Goal: Information Seeking & Learning: Learn about a topic

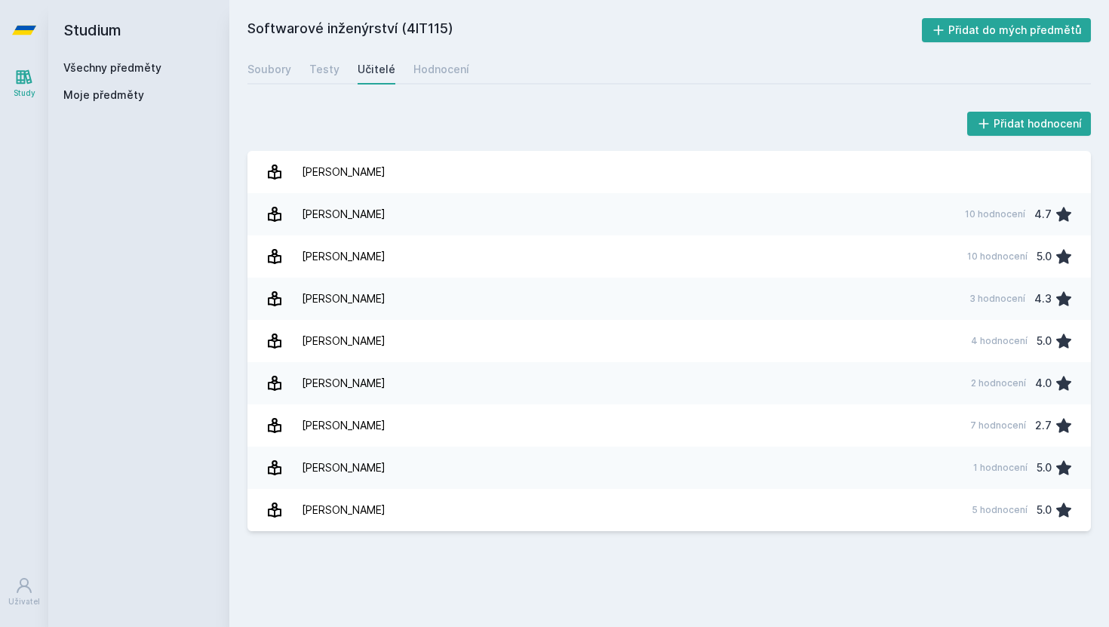
click at [97, 60] on div "Všechny předměty" at bounding box center [138, 67] width 151 height 15
click at [93, 68] on link "Všechny předměty" at bounding box center [112, 67] width 98 height 13
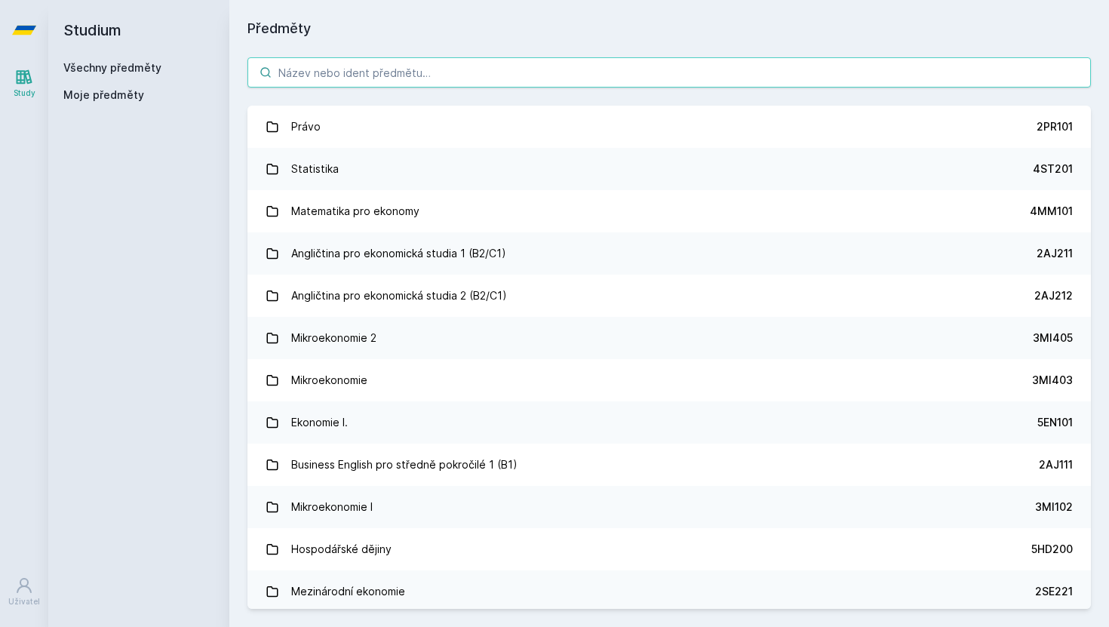
click at [458, 76] on input "search" at bounding box center [668, 72] width 843 height 30
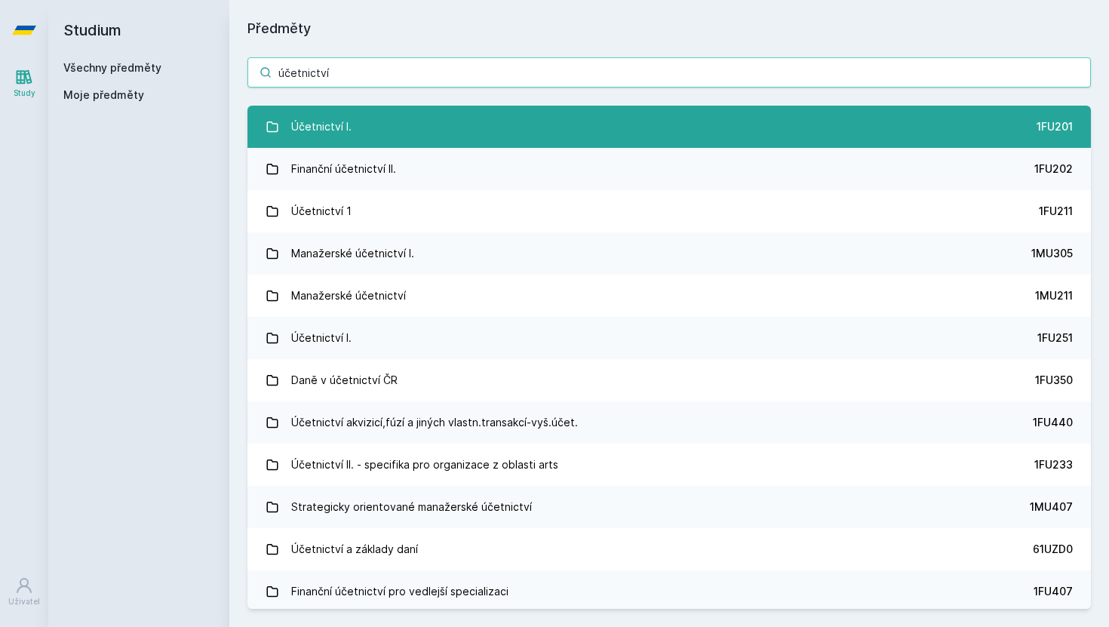
type input "účetnictví"
click at [444, 126] on link "Účetnictví I. 1FU201" at bounding box center [668, 127] width 843 height 42
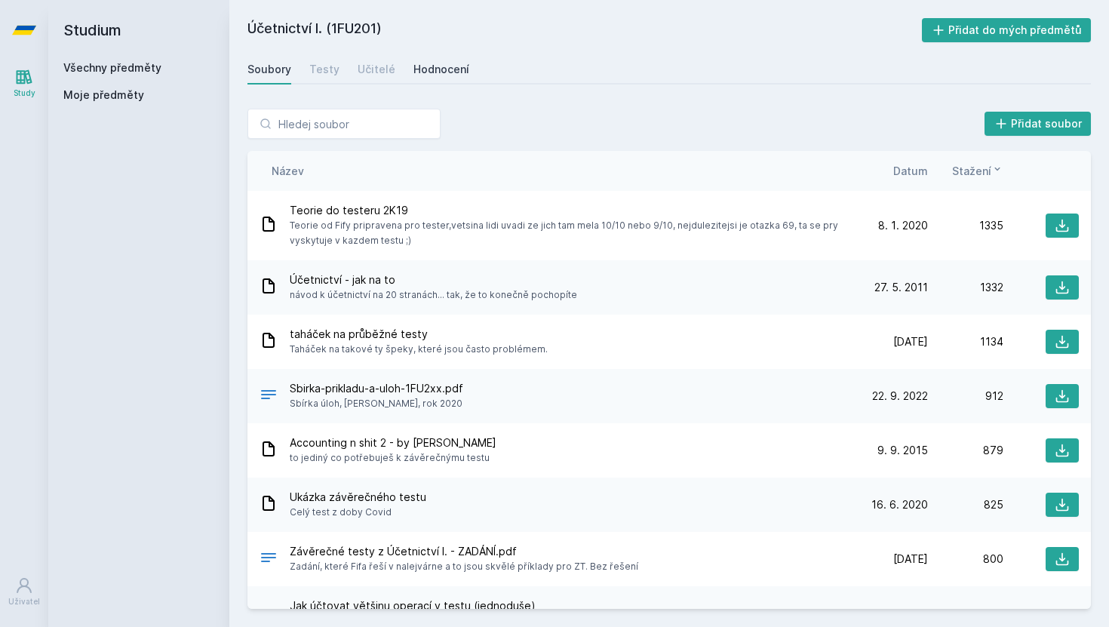
click at [441, 71] on div "Hodnocení" at bounding box center [441, 69] width 56 height 15
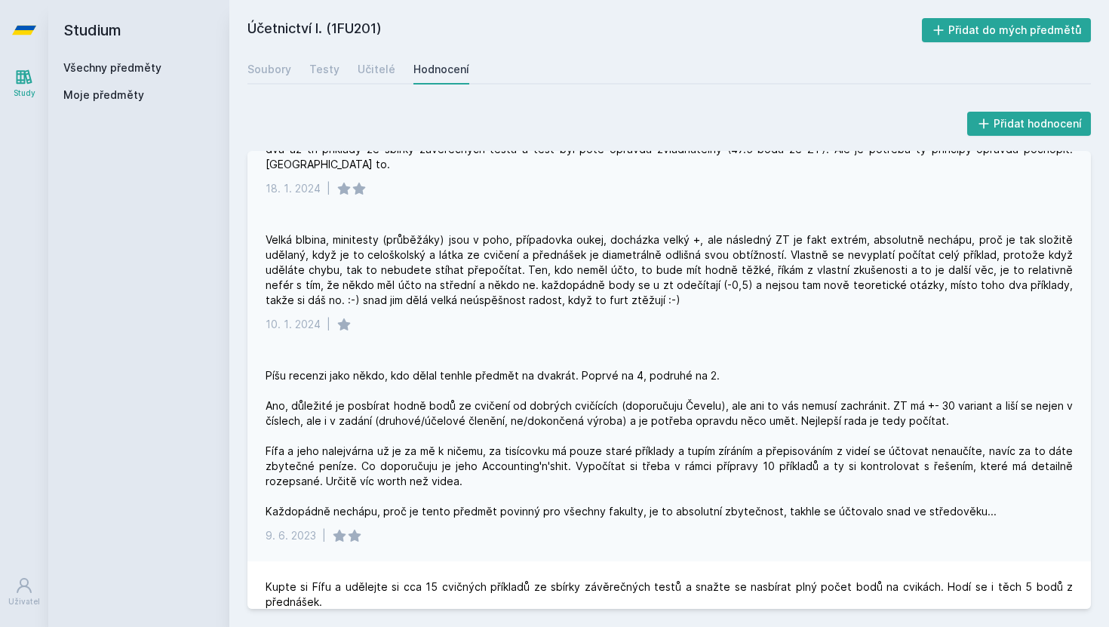
scroll to position [1176, 0]
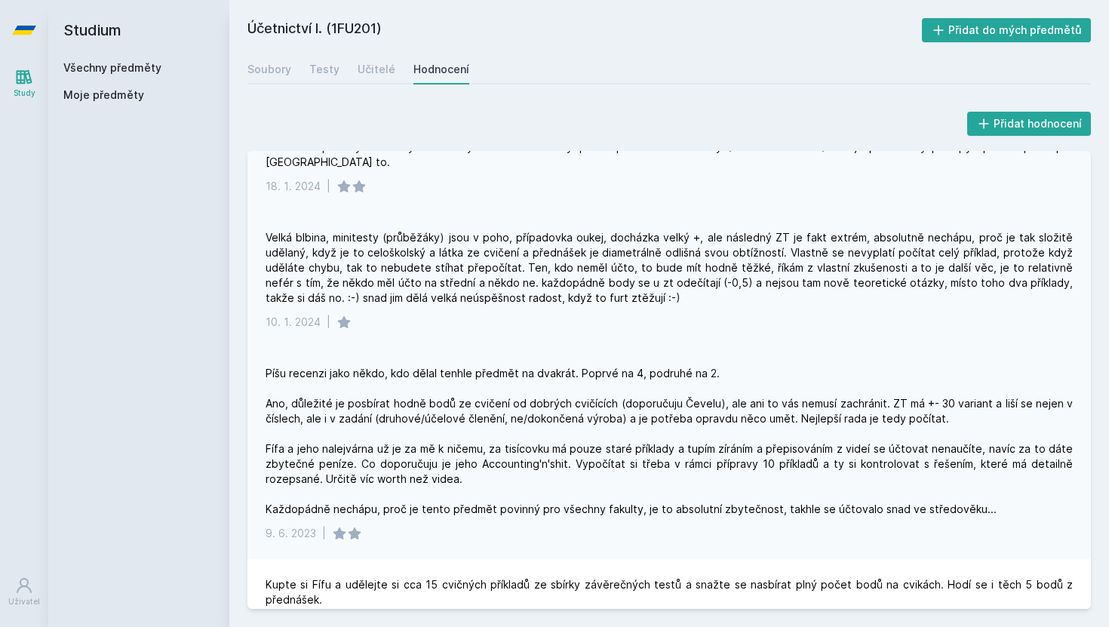
click at [437, 265] on div "Velká blbina, minitesty (průběžáky) jsou v poho, případovka oukej, docházka vel…" at bounding box center [668, 267] width 807 height 75
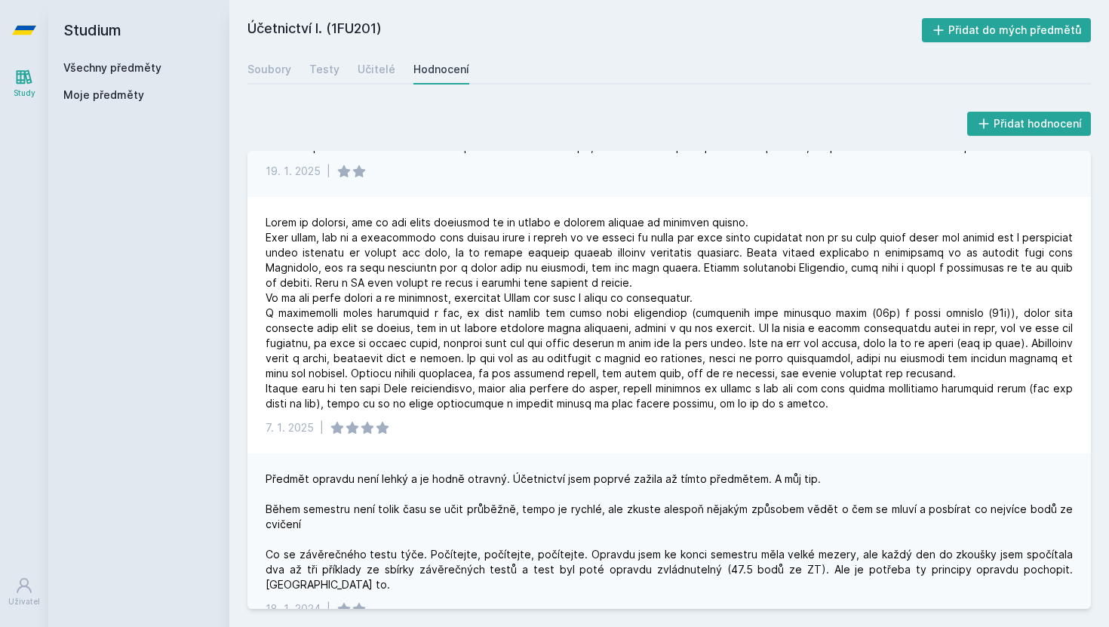
scroll to position [752, 0]
